Goal: Find specific page/section: Find specific page/section

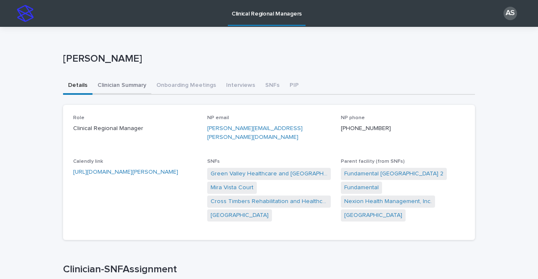
click at [120, 90] on button "Clinician Summary" at bounding box center [121, 86] width 59 height 18
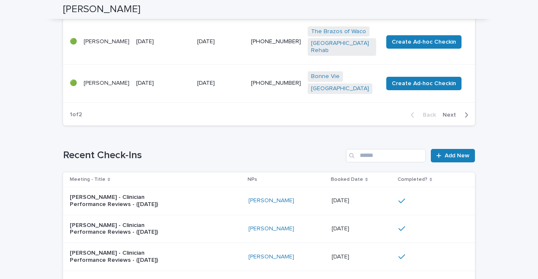
scroll to position [619, 0]
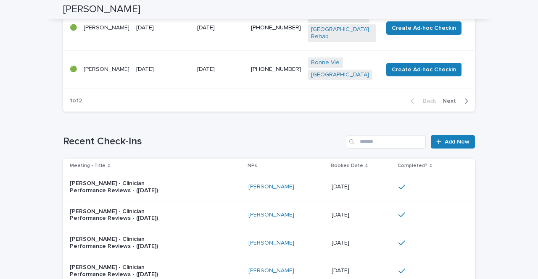
click at [105, 208] on p "[PERSON_NAME] - Clinician Performance Reviews - ([DATE])" at bounding box center [122, 215] width 105 height 14
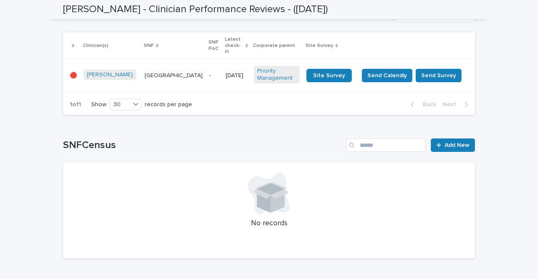
scroll to position [378, 0]
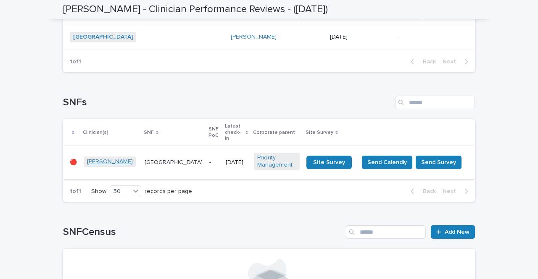
click at [93, 158] on link "[PERSON_NAME]" at bounding box center [110, 161] width 46 height 7
